Goal: Transaction & Acquisition: Purchase product/service

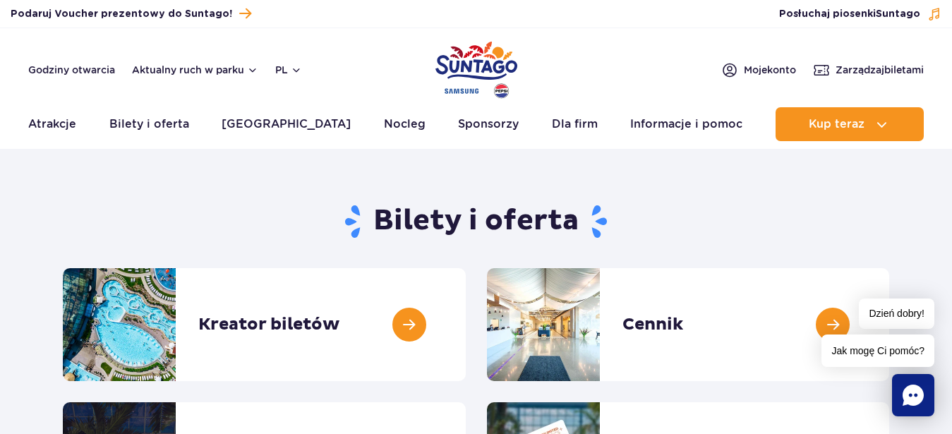
click at [838, 326] on div "Dzień dobry! Jak mogę Ci pomóc?" at bounding box center [877, 332] width 113 height 68
click at [466, 324] on link at bounding box center [466, 324] width 0 height 113
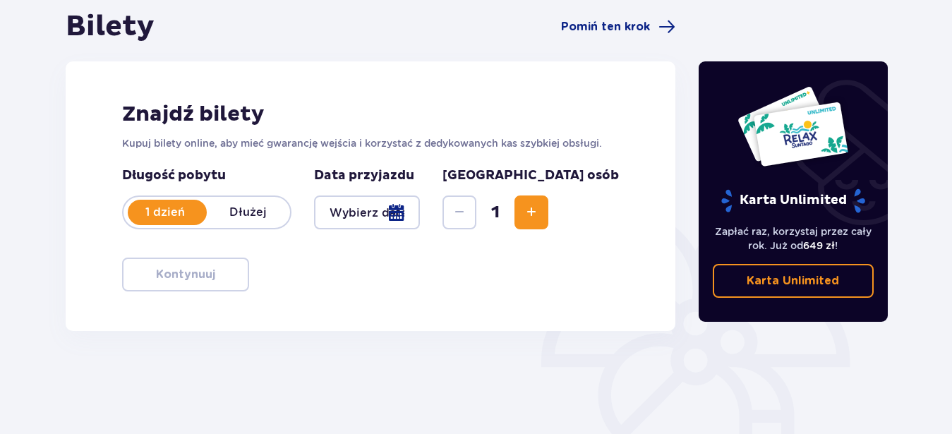
scroll to position [144, 0]
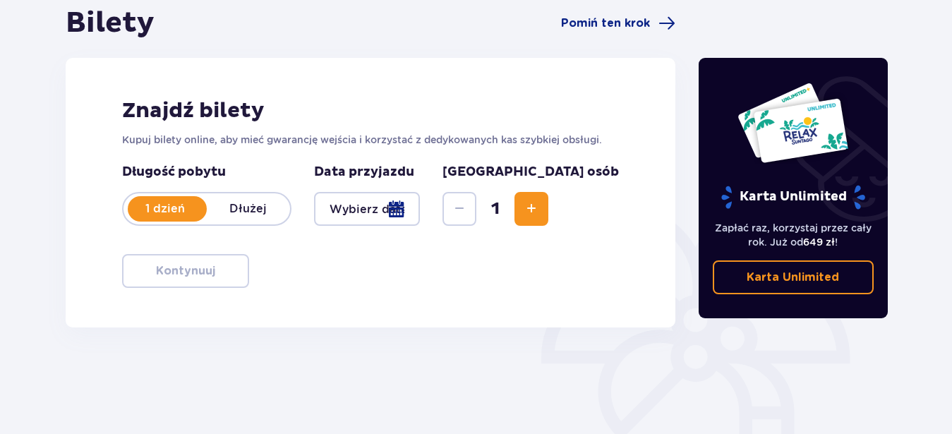
click at [421, 210] on div at bounding box center [367, 209] width 107 height 34
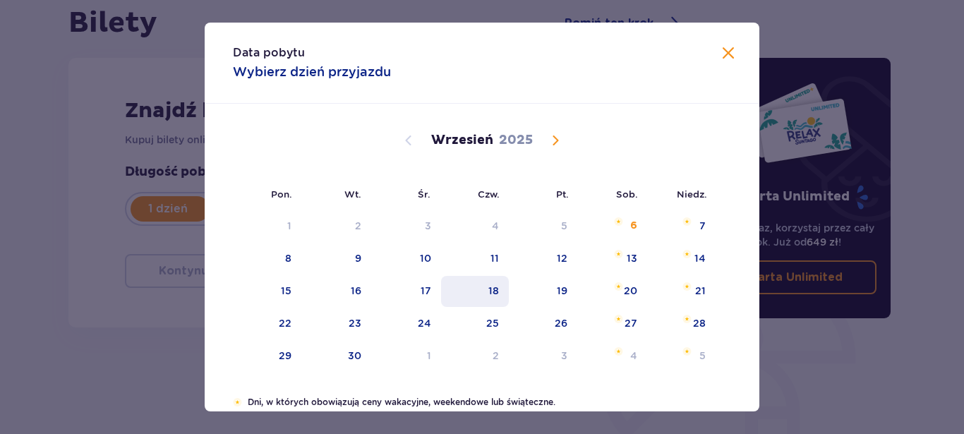
click at [489, 290] on div "18" at bounding box center [493, 291] width 11 height 14
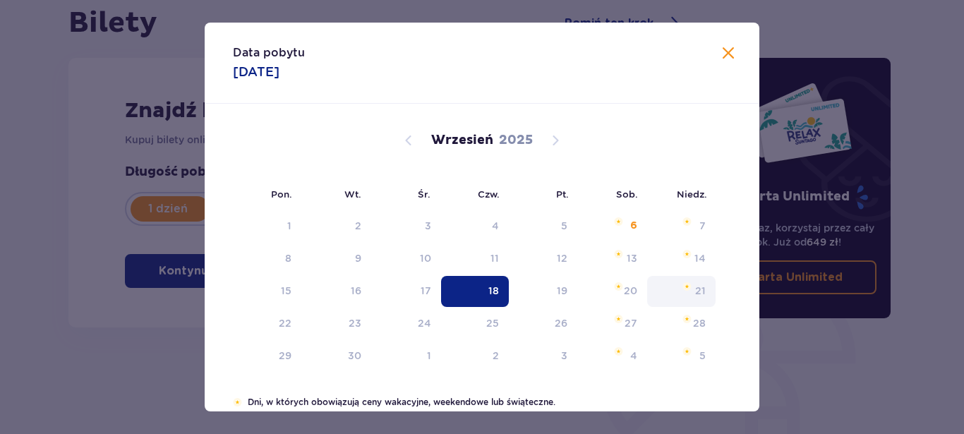
type input "18.09.25"
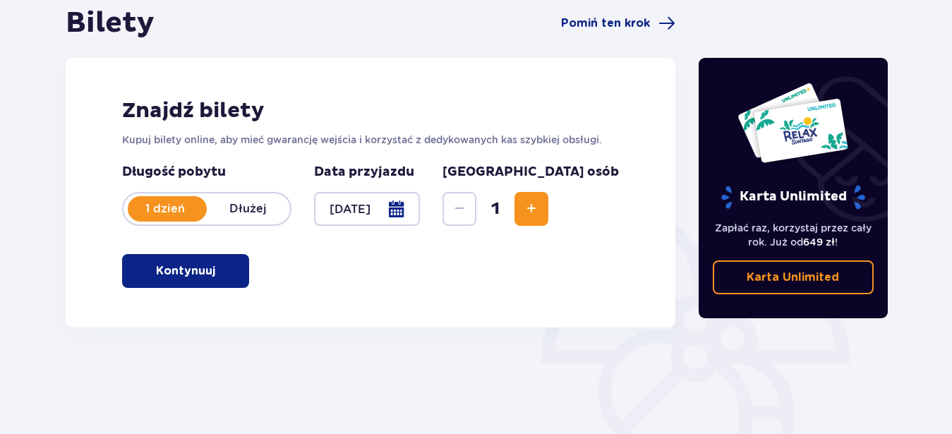
click at [540, 208] on span "Increase" at bounding box center [531, 208] width 17 height 17
click at [521, 277] on div "Znajdź bilety Kupuj bilety online, aby mieć gwarancję wejścia i korzystać z ded…" at bounding box center [371, 193] width 610 height 270
drag, startPoint x: 158, startPoint y: 270, endPoint x: 603, endPoint y: 279, distance: 444.6
click at [159, 271] on p "Kontynuuj" at bounding box center [185, 271] width 59 height 16
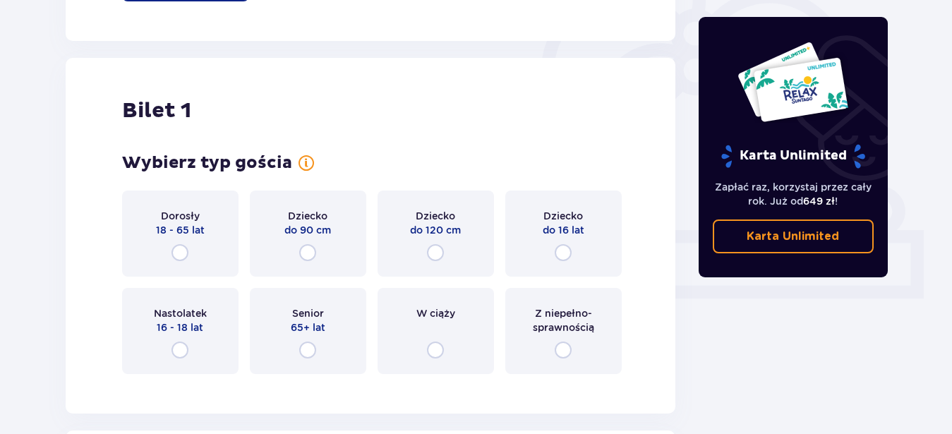
scroll to position [471, 0]
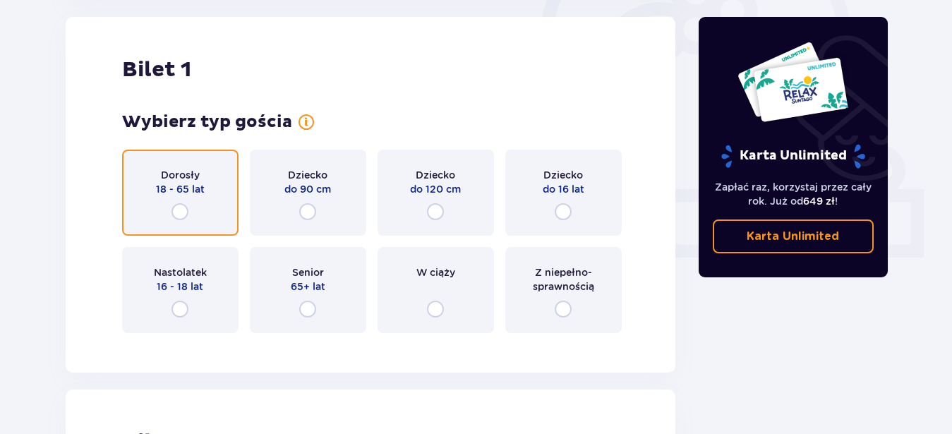
click at [180, 213] on input "radio" at bounding box center [179, 211] width 17 height 17
radio input "true"
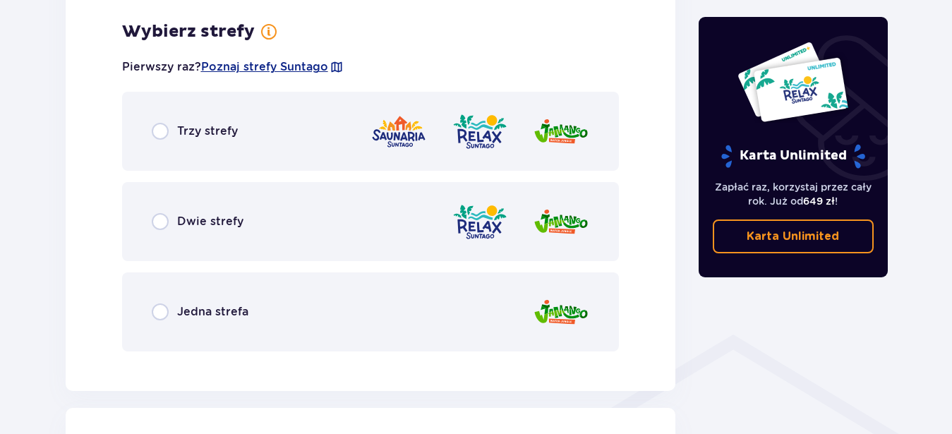
scroll to position [816, 0]
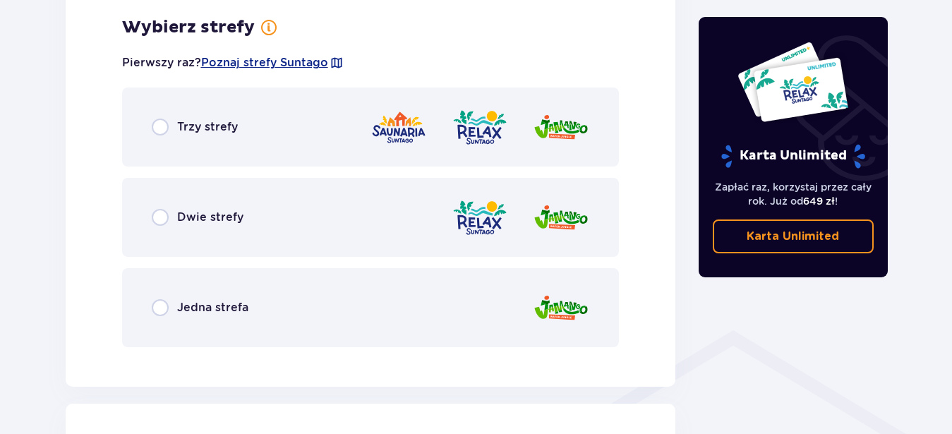
click at [195, 124] on p "Trzy strefy" at bounding box center [207, 127] width 61 height 16
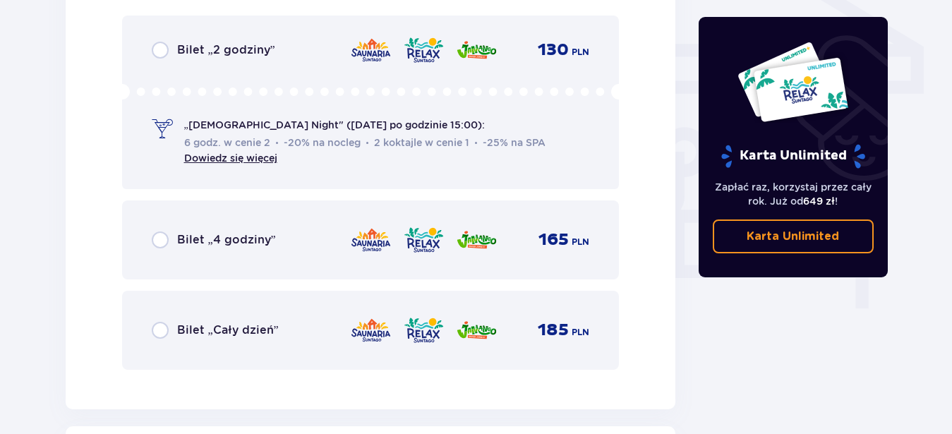
scroll to position [1246, 0]
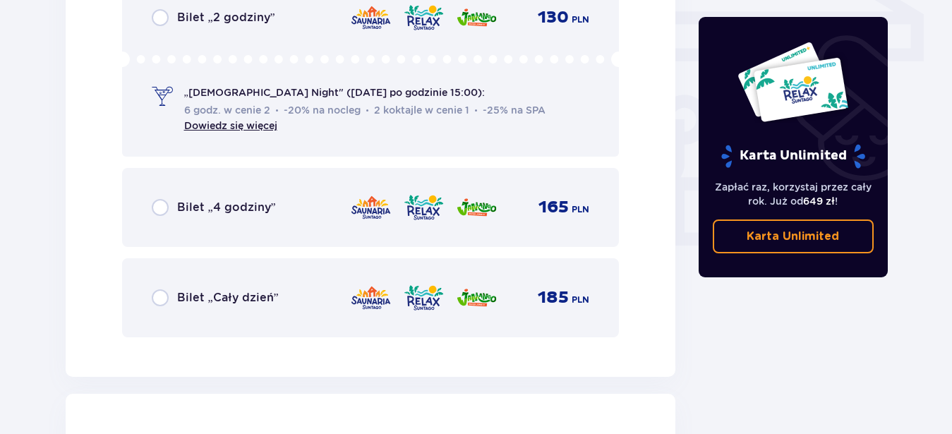
click at [191, 301] on p "Bilet „Cały dzień”" at bounding box center [228, 298] width 102 height 16
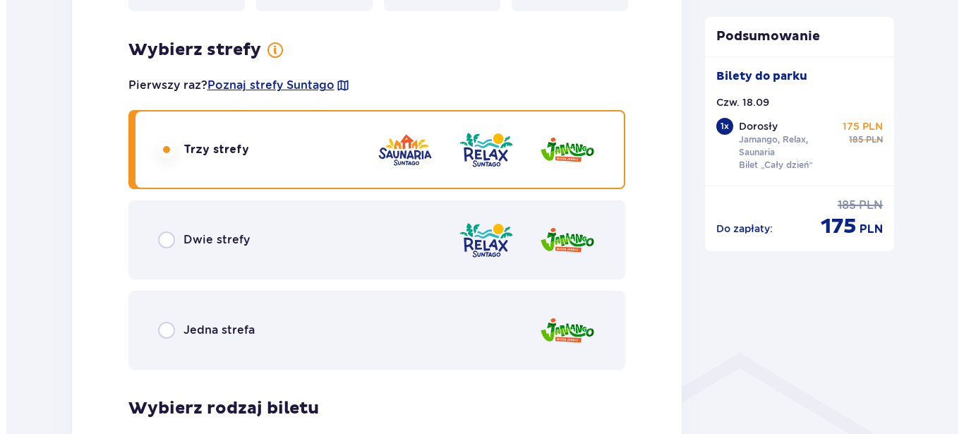
scroll to position [759, 0]
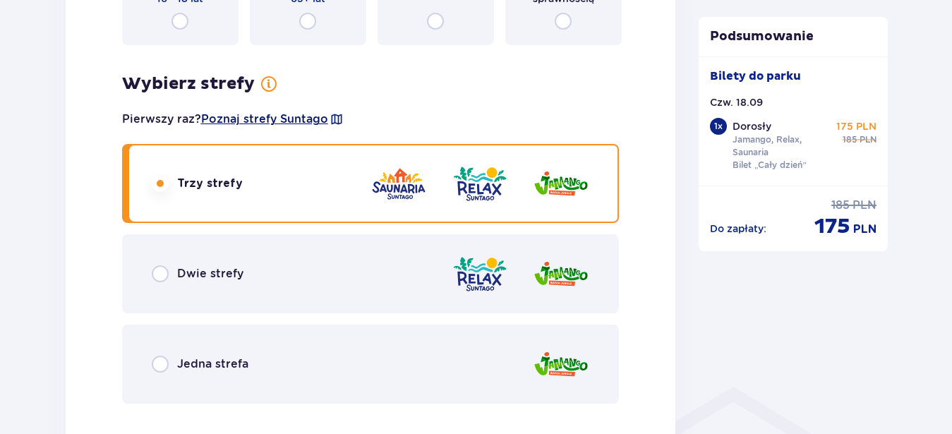
click at [310, 116] on span "Poznaj strefy Suntago" at bounding box center [264, 119] width 127 height 16
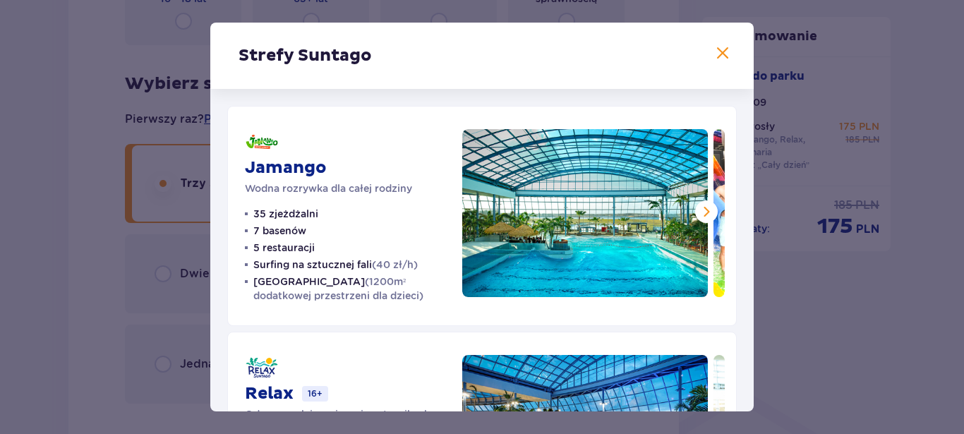
drag, startPoint x: 706, startPoint y: 58, endPoint x: 637, endPoint y: 109, distance: 85.8
click at [627, 100] on div "Strefy Suntago Jamango Wodna rozrywka dla całej rodziny 35 zjeżdżalni 7 basenów…" at bounding box center [481, 217] width 543 height 389
click at [698, 212] on span at bounding box center [706, 211] width 17 height 17
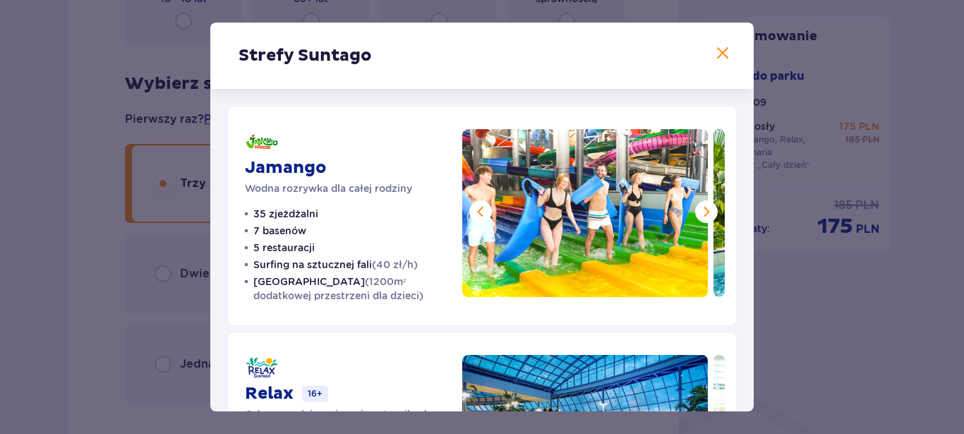
click at [698, 212] on span at bounding box center [706, 211] width 17 height 17
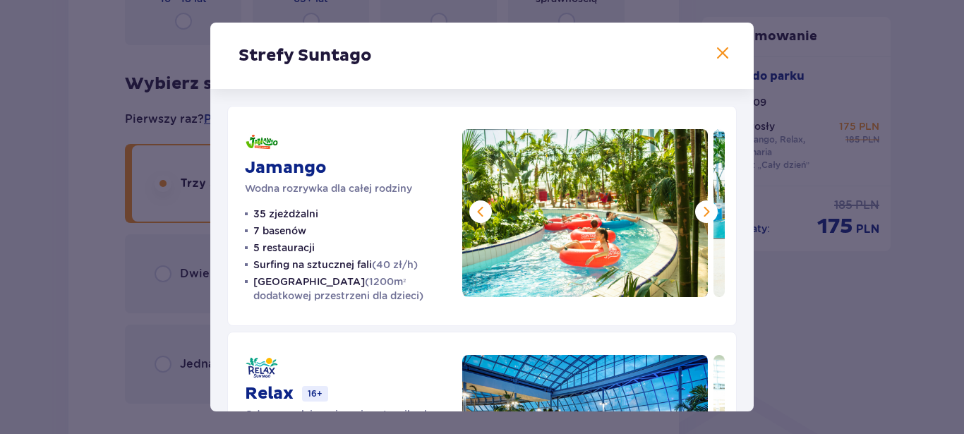
click at [698, 212] on span at bounding box center [706, 211] width 17 height 17
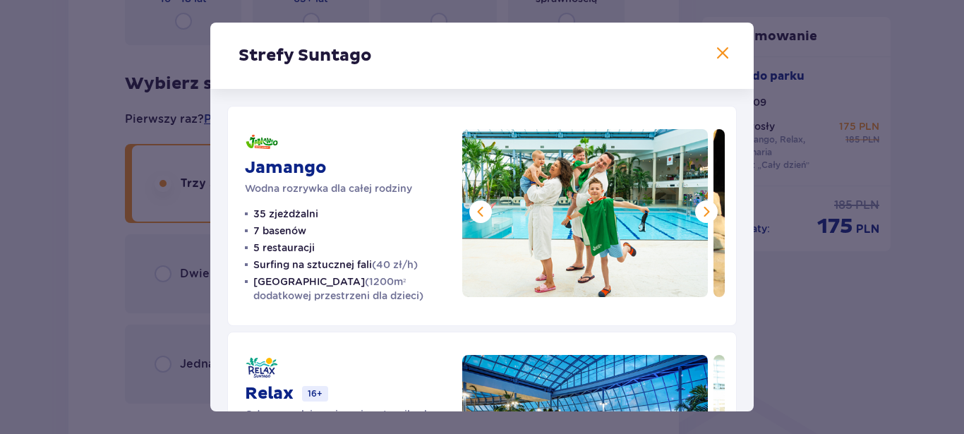
click at [698, 212] on span at bounding box center [706, 211] width 17 height 17
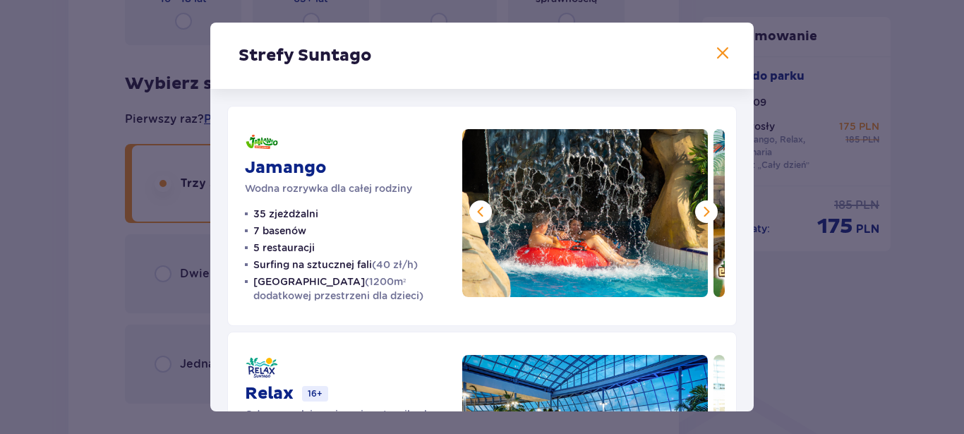
click at [698, 212] on span at bounding box center [706, 211] width 17 height 17
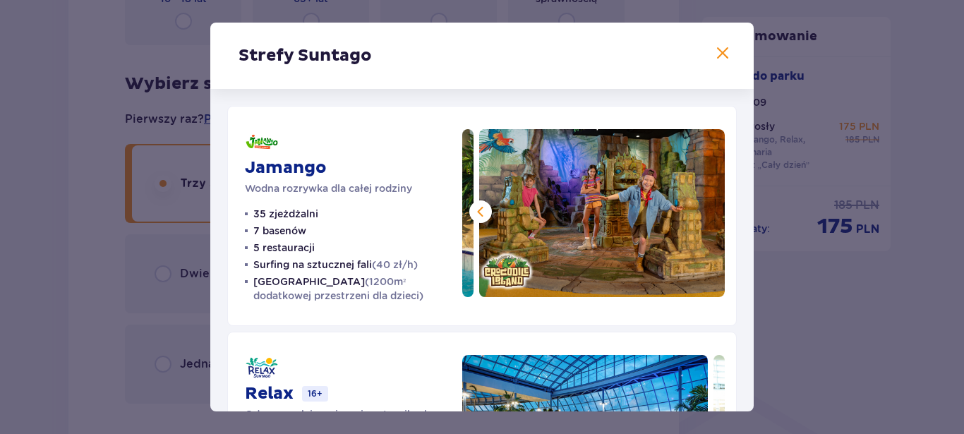
click at [693, 212] on img at bounding box center [602, 213] width 246 height 168
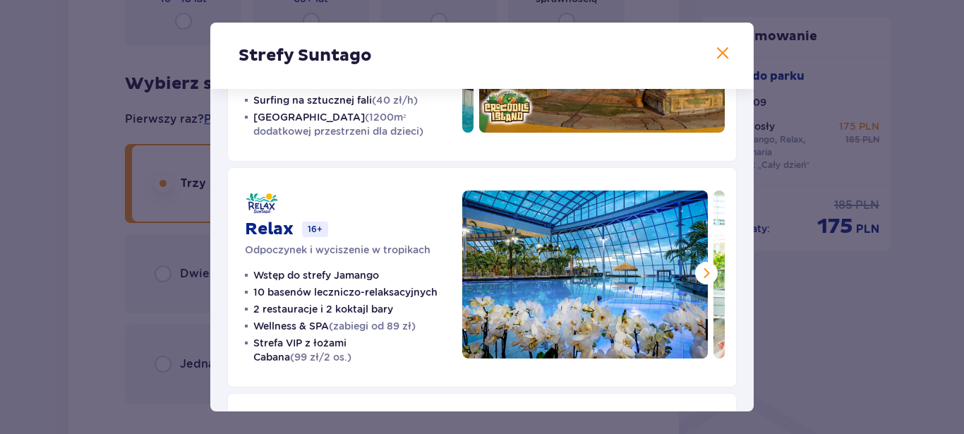
scroll to position [322, 0]
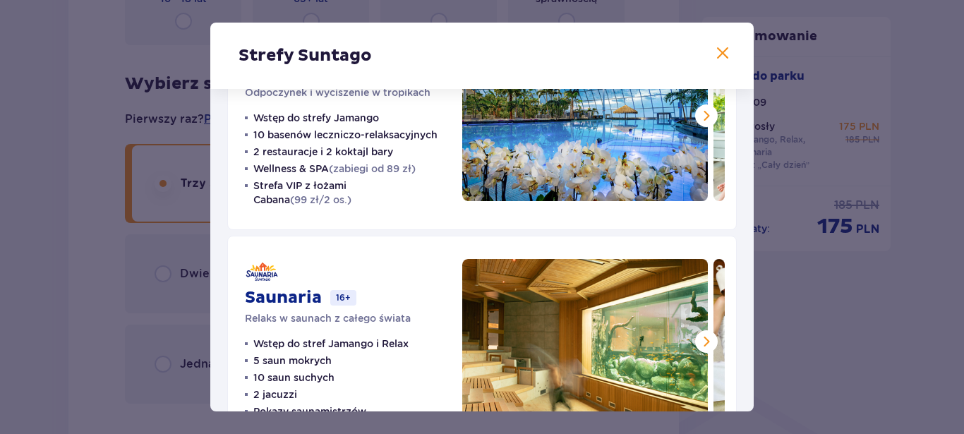
click at [698, 115] on span at bounding box center [706, 115] width 17 height 17
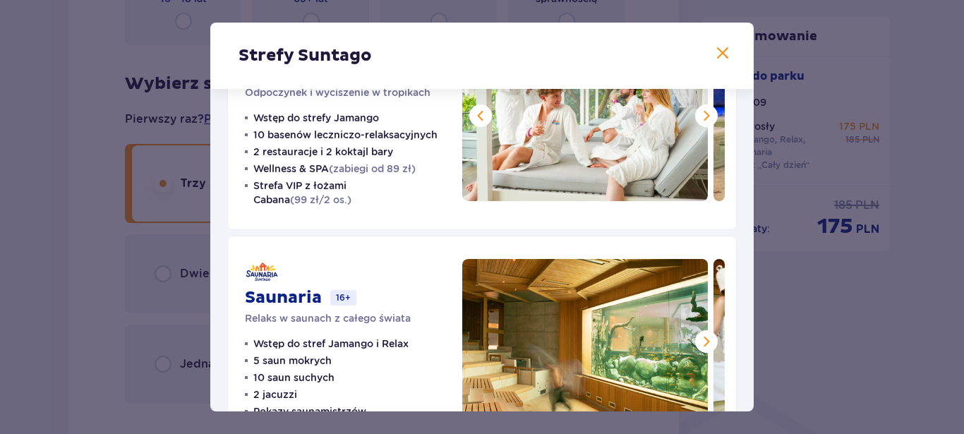
click at [698, 115] on span at bounding box center [706, 115] width 17 height 17
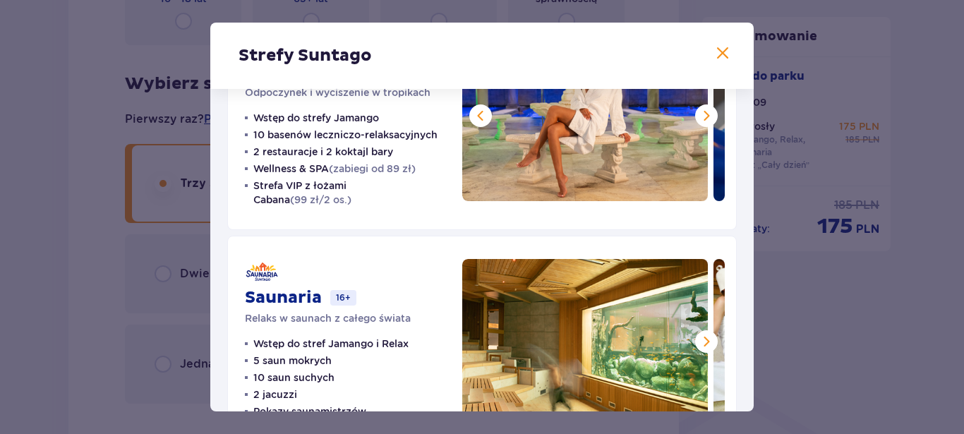
click at [698, 115] on span at bounding box center [706, 115] width 17 height 17
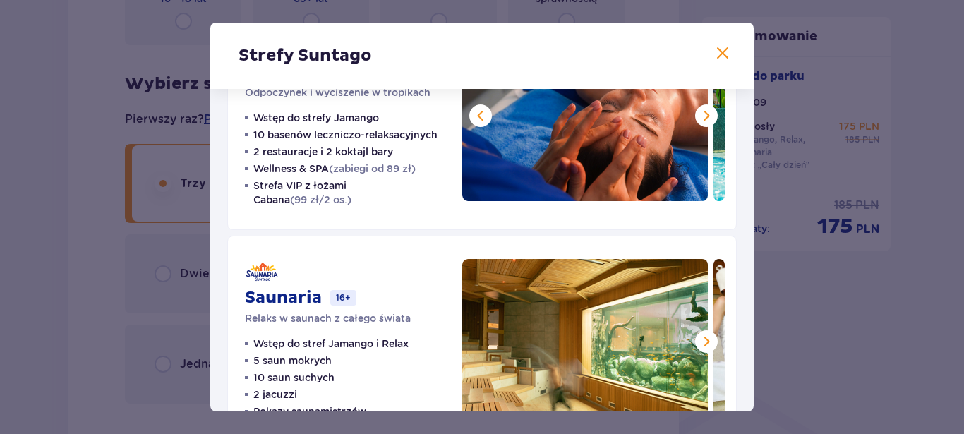
click at [698, 115] on span at bounding box center [706, 115] width 17 height 17
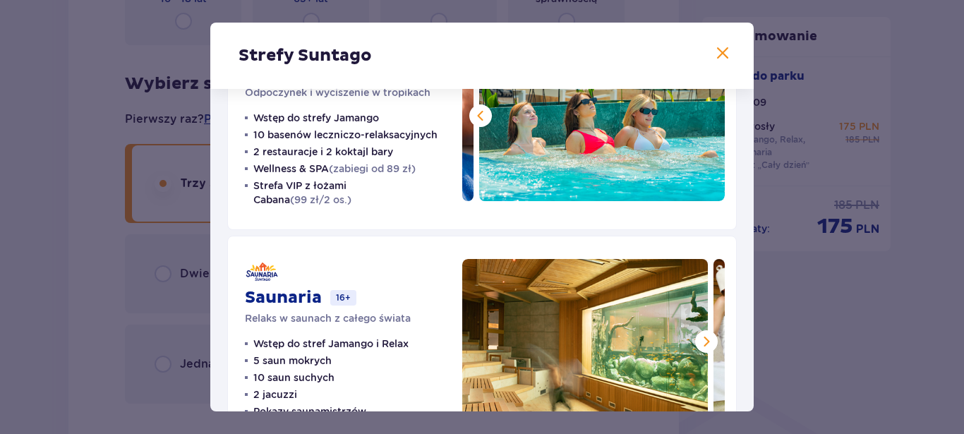
click at [691, 115] on img at bounding box center [602, 117] width 246 height 168
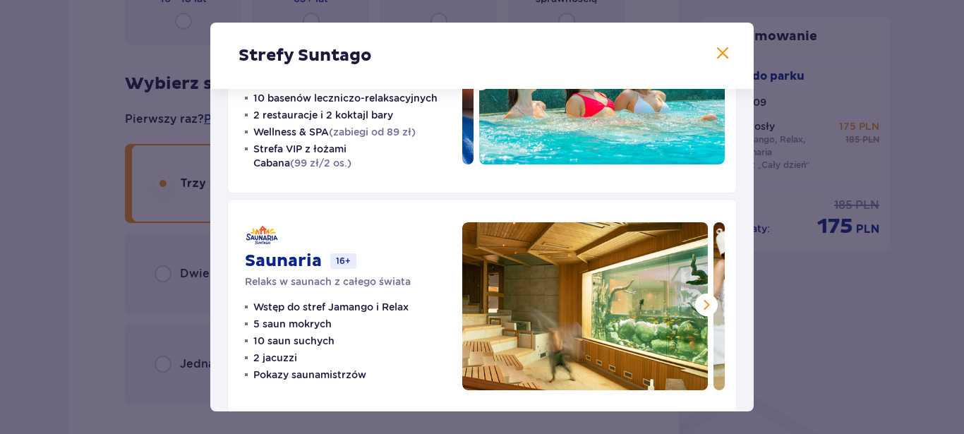
scroll to position [392, 0]
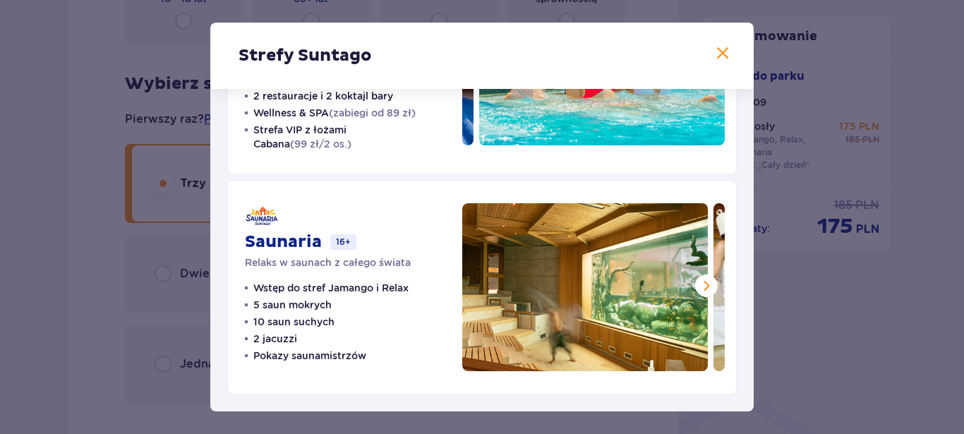
click at [701, 290] on span at bounding box center [706, 285] width 17 height 17
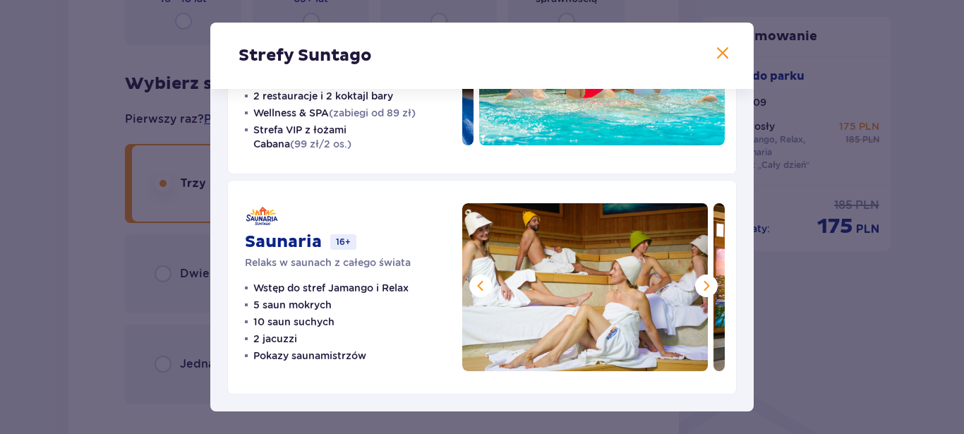
click at [698, 288] on span at bounding box center [706, 285] width 17 height 17
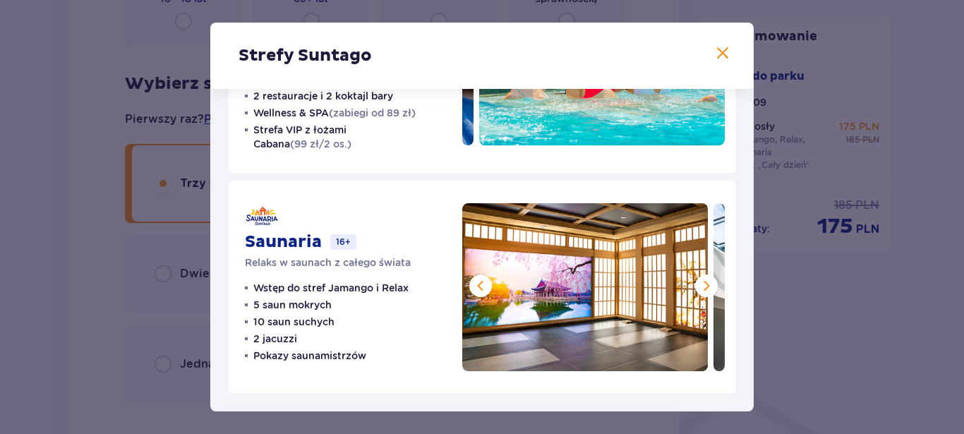
click at [698, 288] on span at bounding box center [706, 285] width 17 height 17
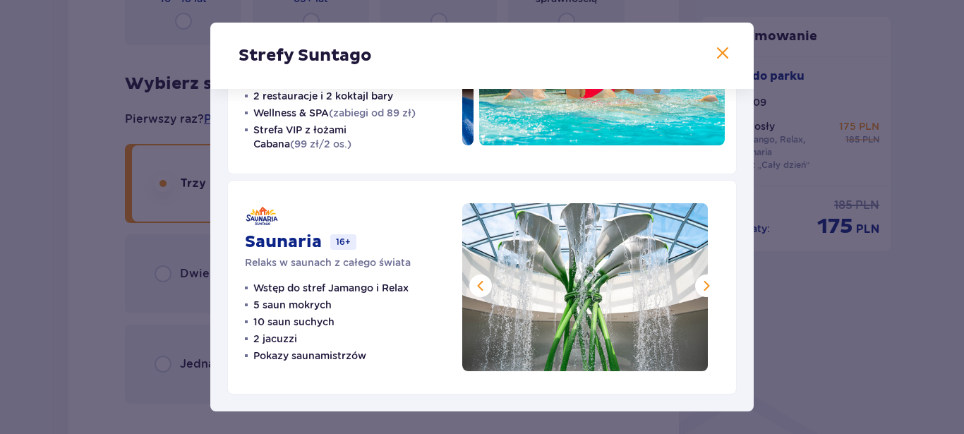
click at [698, 288] on span at bounding box center [706, 285] width 17 height 17
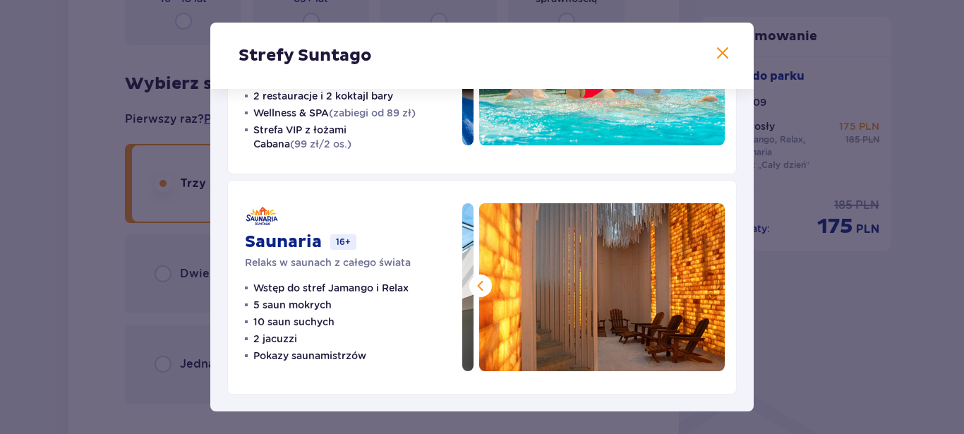
click at [696, 288] on img at bounding box center [602, 287] width 246 height 168
click at [714, 63] on button at bounding box center [722, 54] width 17 height 18
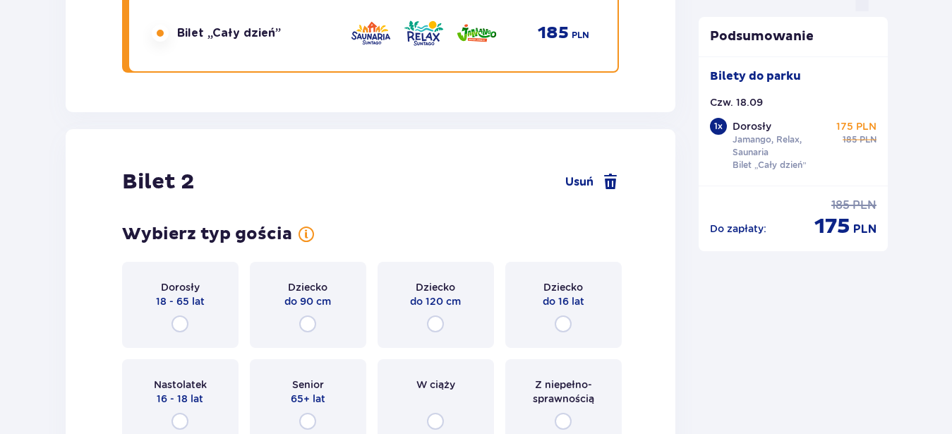
scroll to position [1570, 0]
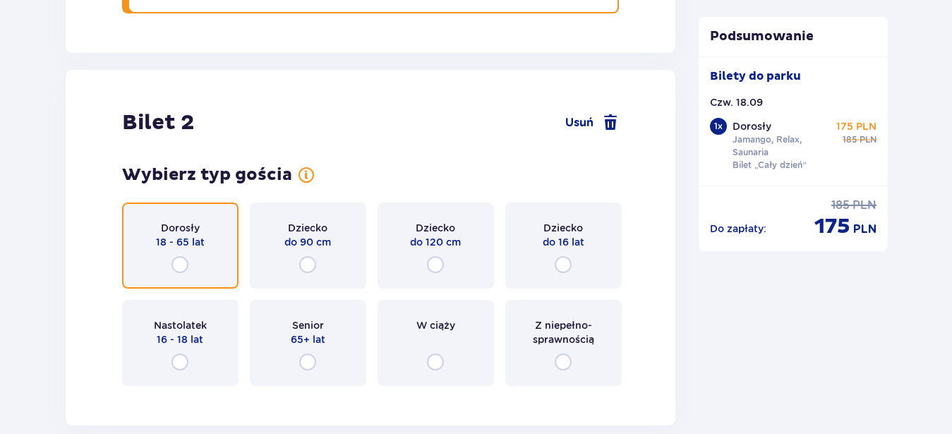
click at [180, 265] on input "radio" at bounding box center [179, 264] width 17 height 17
radio input "true"
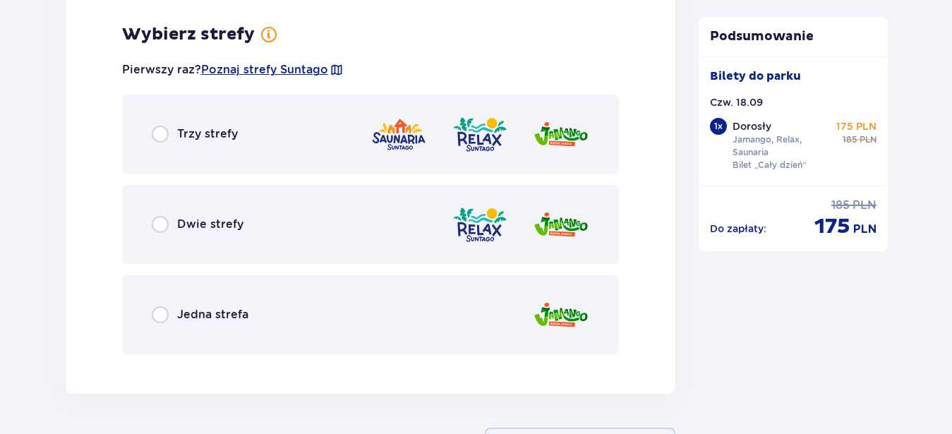
scroll to position [1967, 0]
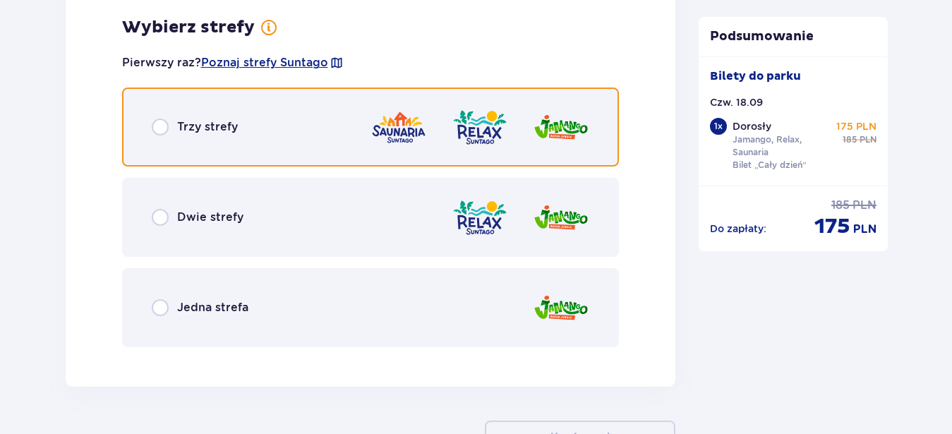
click at [165, 126] on input "radio" at bounding box center [160, 127] width 17 height 17
radio input "true"
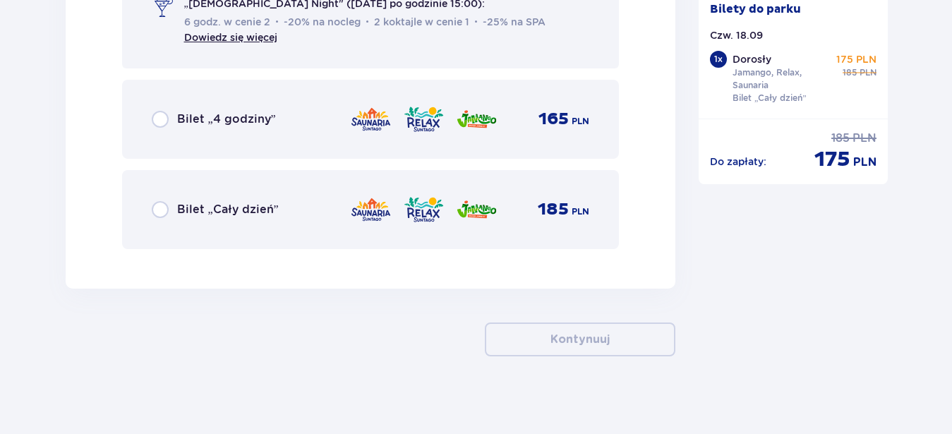
scroll to position [2493, 0]
